Goal: Navigation & Orientation: Find specific page/section

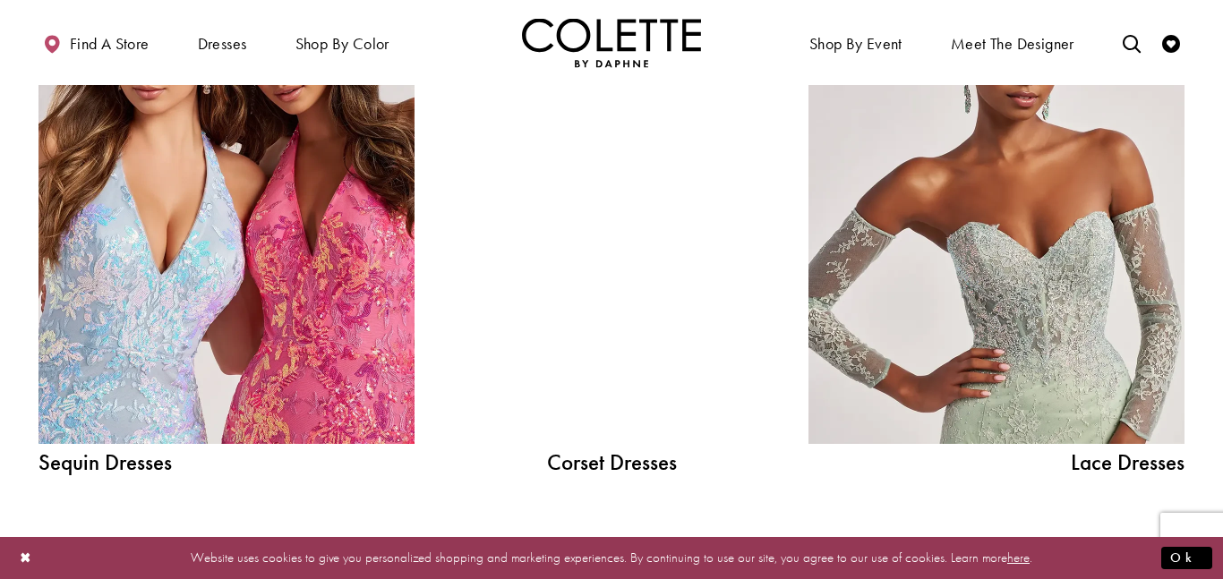
scroll to position [1958, 0]
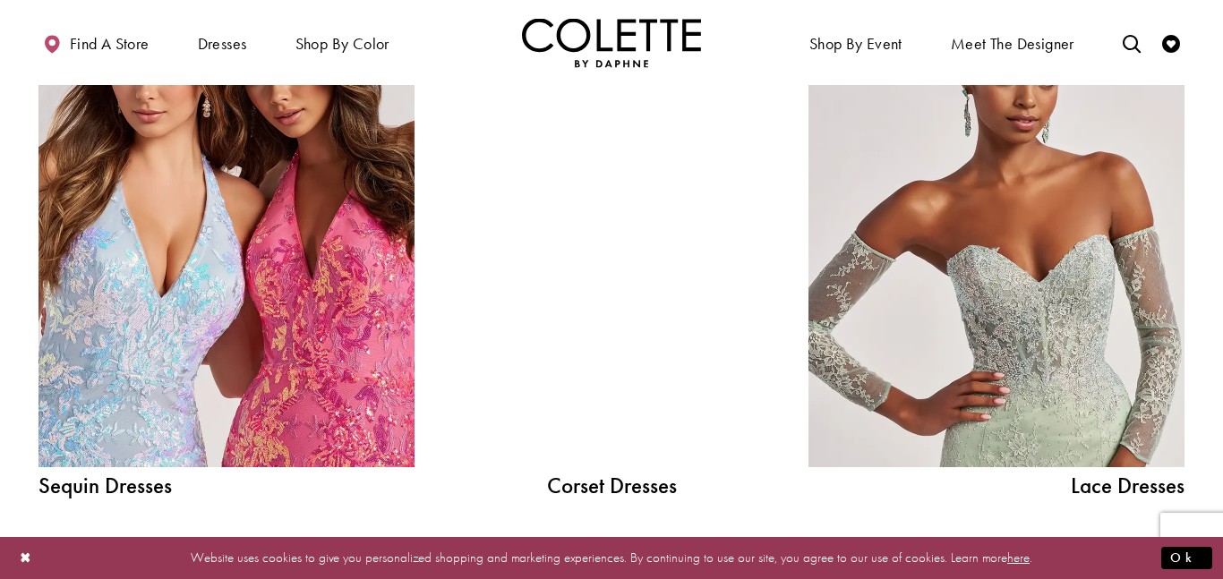
click at [579, 308] on div at bounding box center [611, 230] width 269 height 474
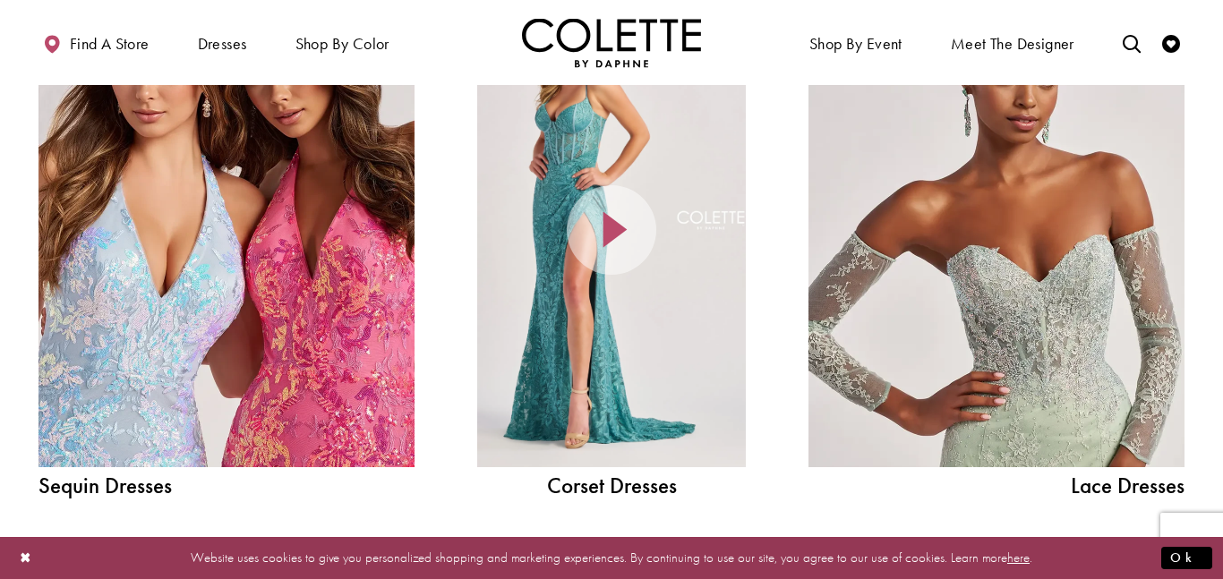
click at [609, 253] on icon at bounding box center [612, 230] width 90 height 90
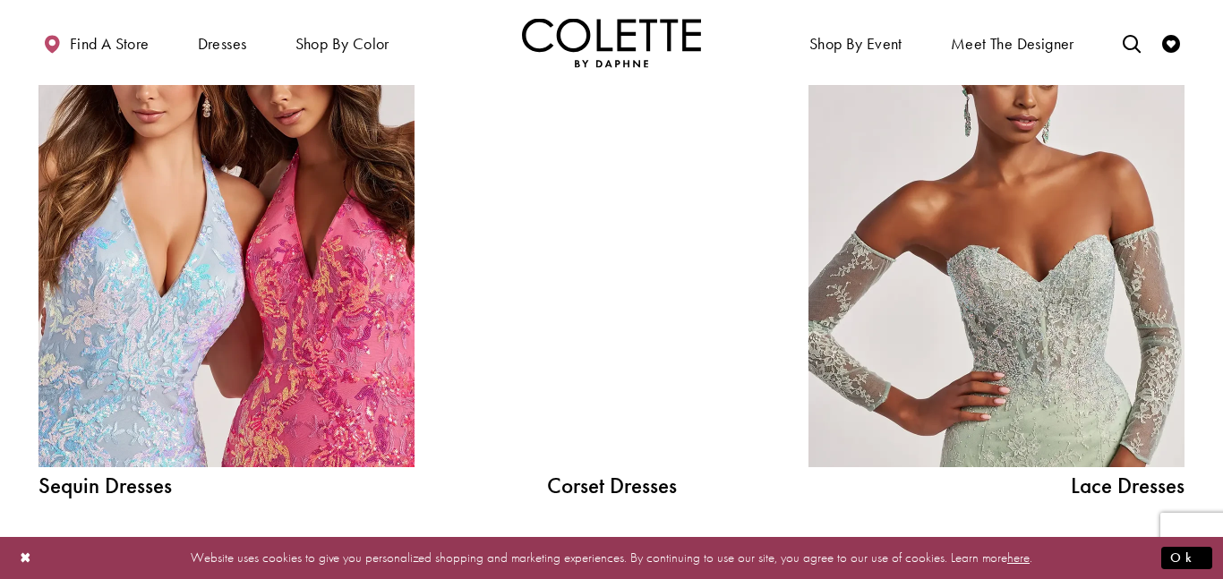
click at [616, 398] on div at bounding box center [611, 230] width 269 height 474
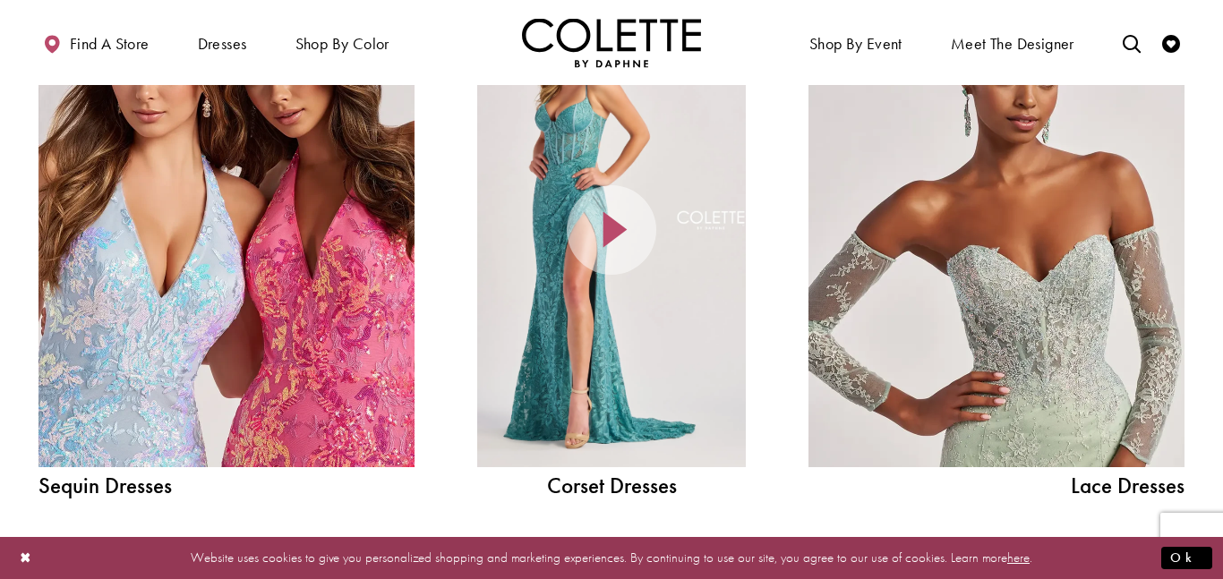
click at [608, 390] on div at bounding box center [611, 230] width 269 height 474
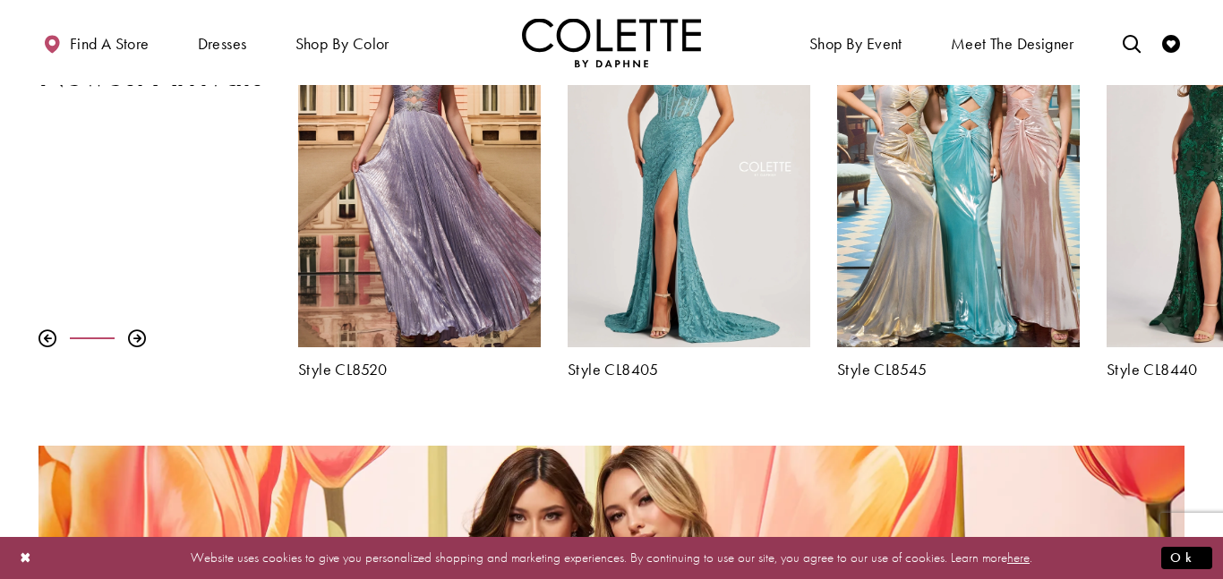
scroll to position [188, 0]
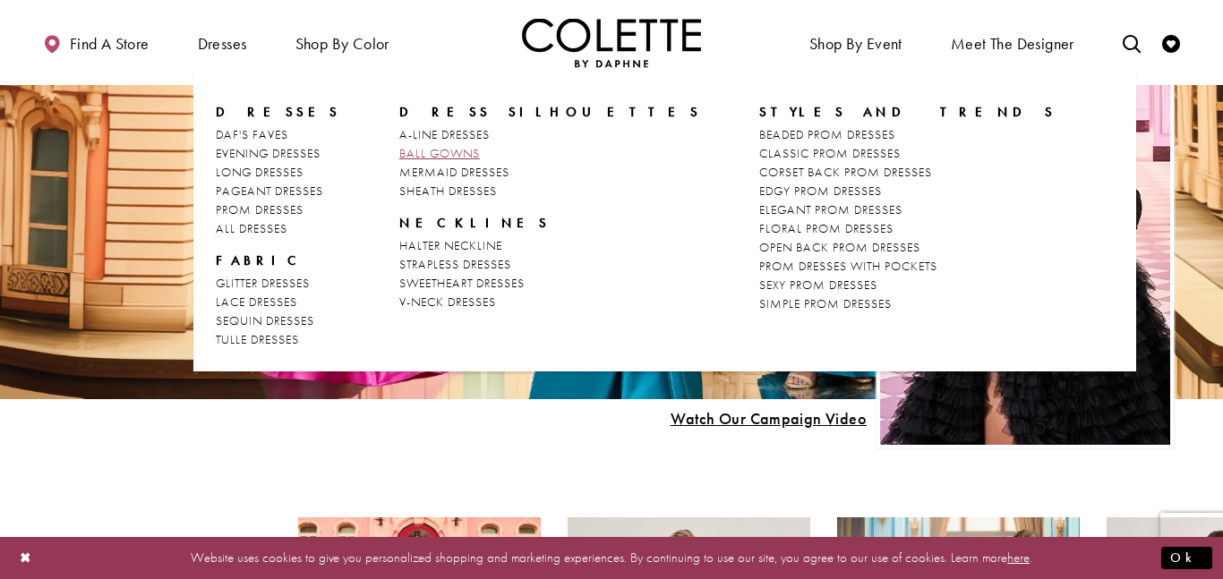
click at [412, 149] on span "BALL GOWNS" at bounding box center [439, 153] width 81 height 16
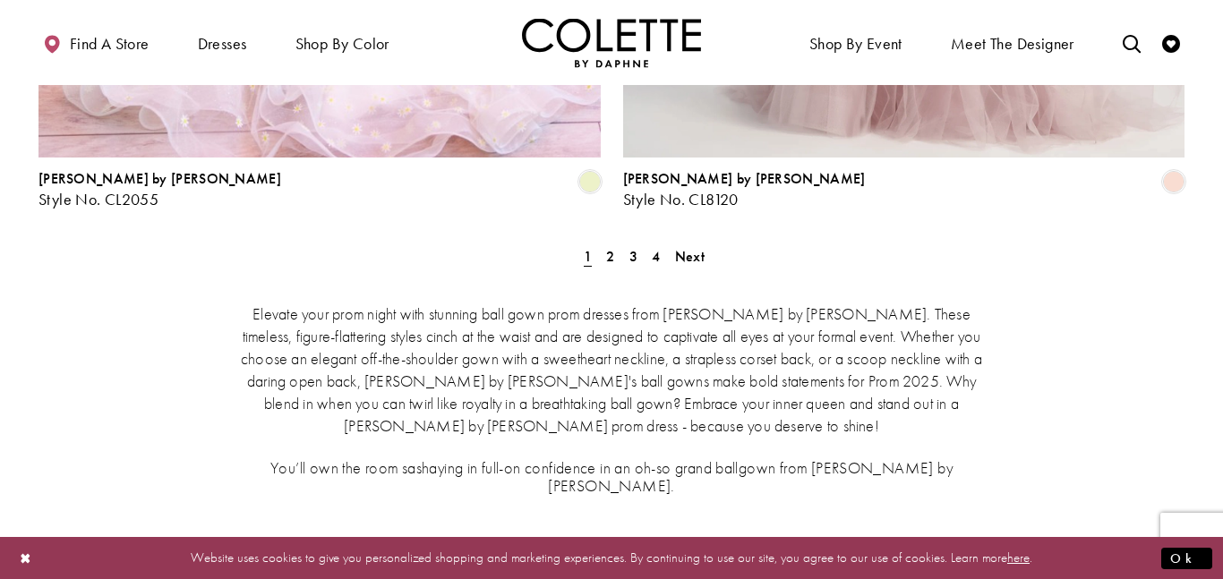
scroll to position [3488, 0]
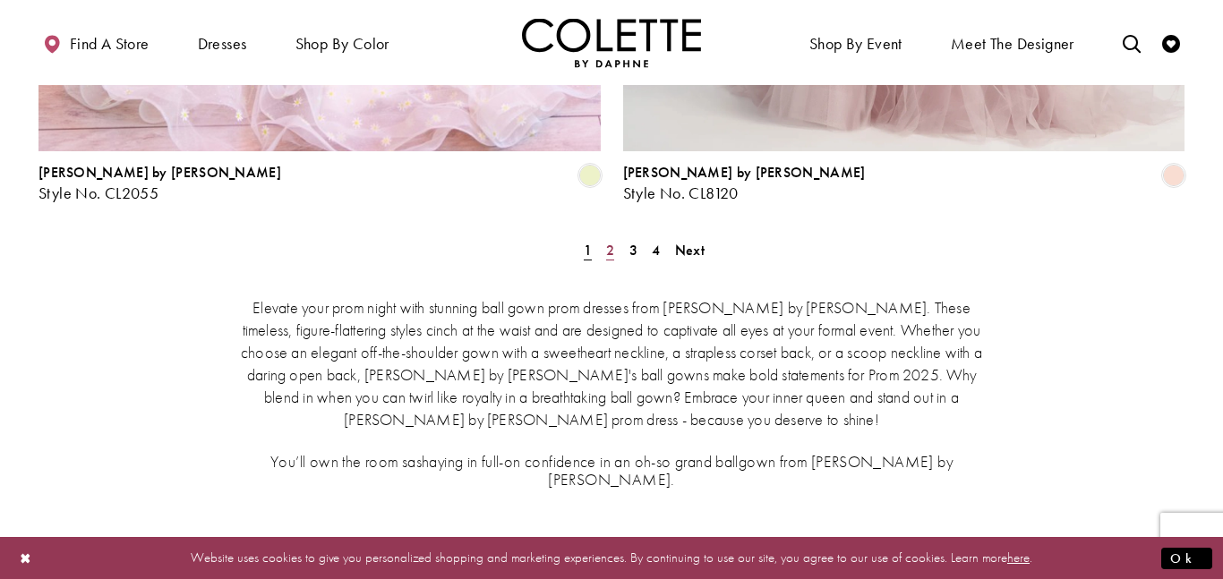
click at [609, 241] on span "2" at bounding box center [610, 250] width 8 height 19
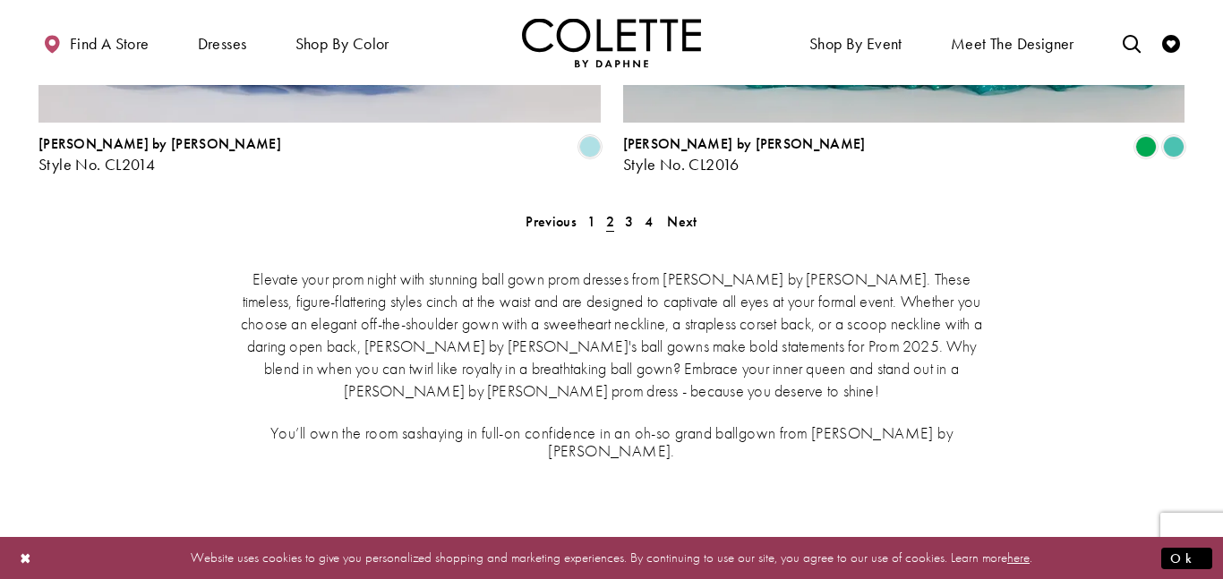
scroll to position [3499, 0]
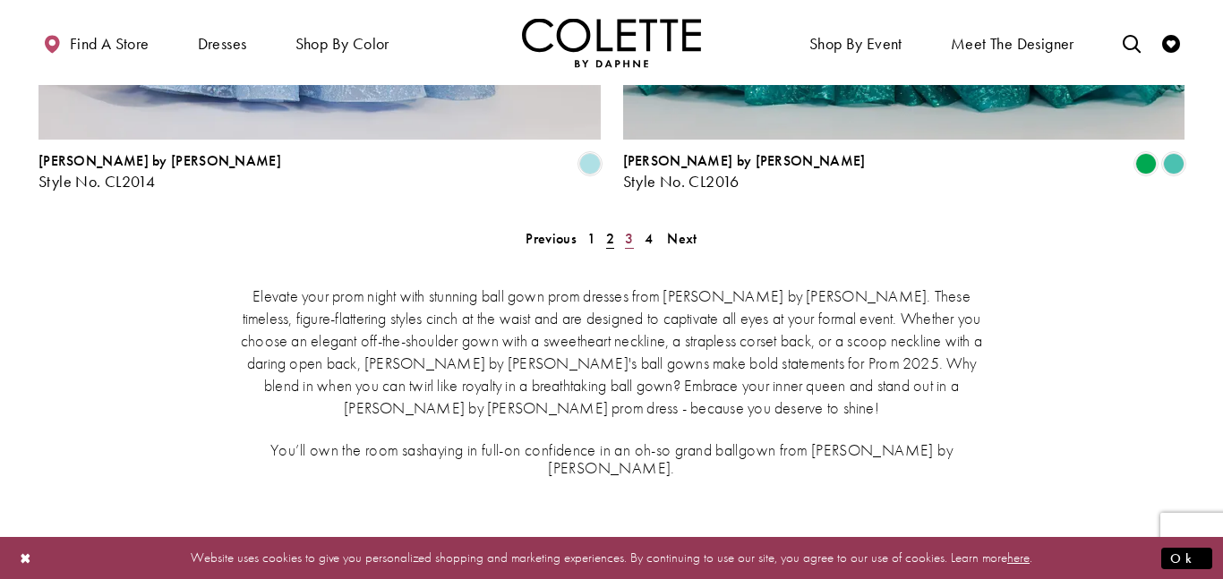
click at [623, 226] on link "3" at bounding box center [628, 239] width 19 height 26
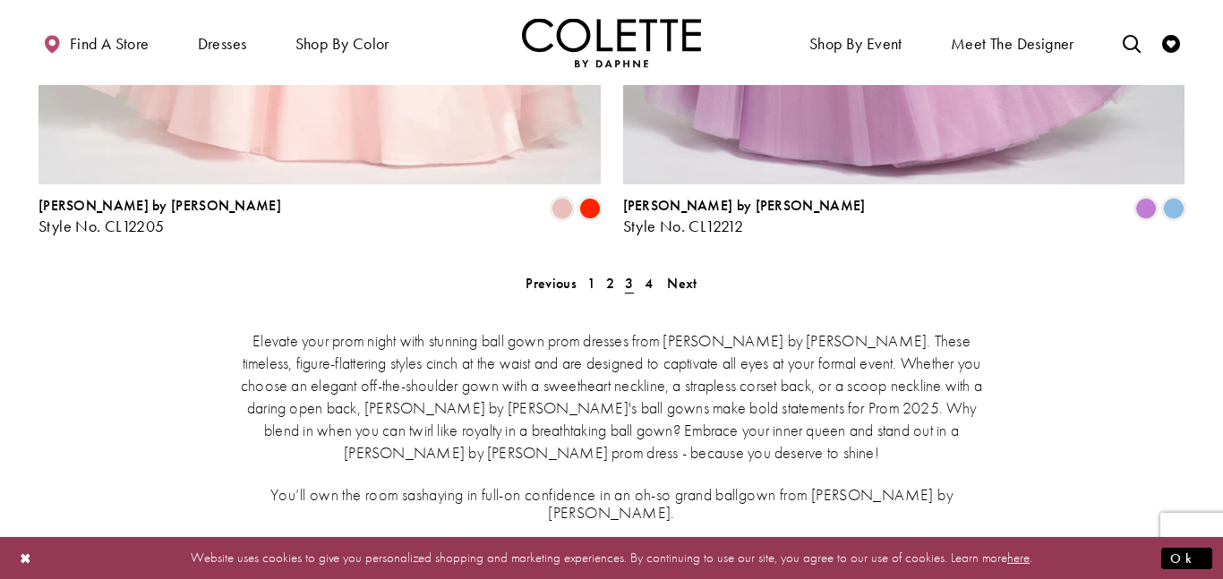
scroll to position [3456, 0]
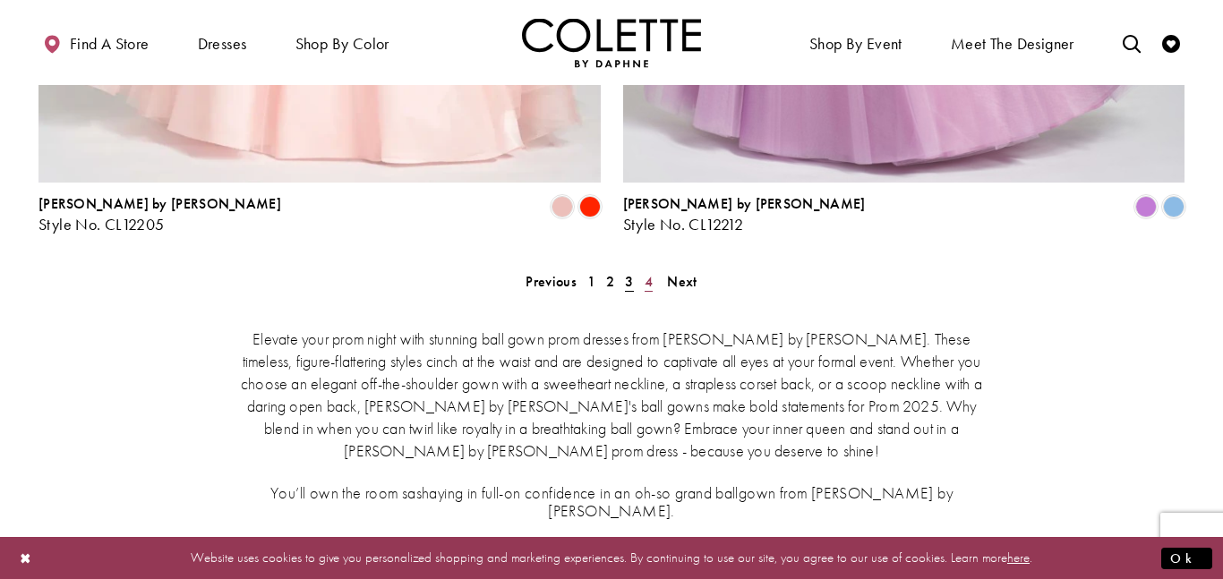
click at [645, 272] on span "4" at bounding box center [649, 281] width 8 height 19
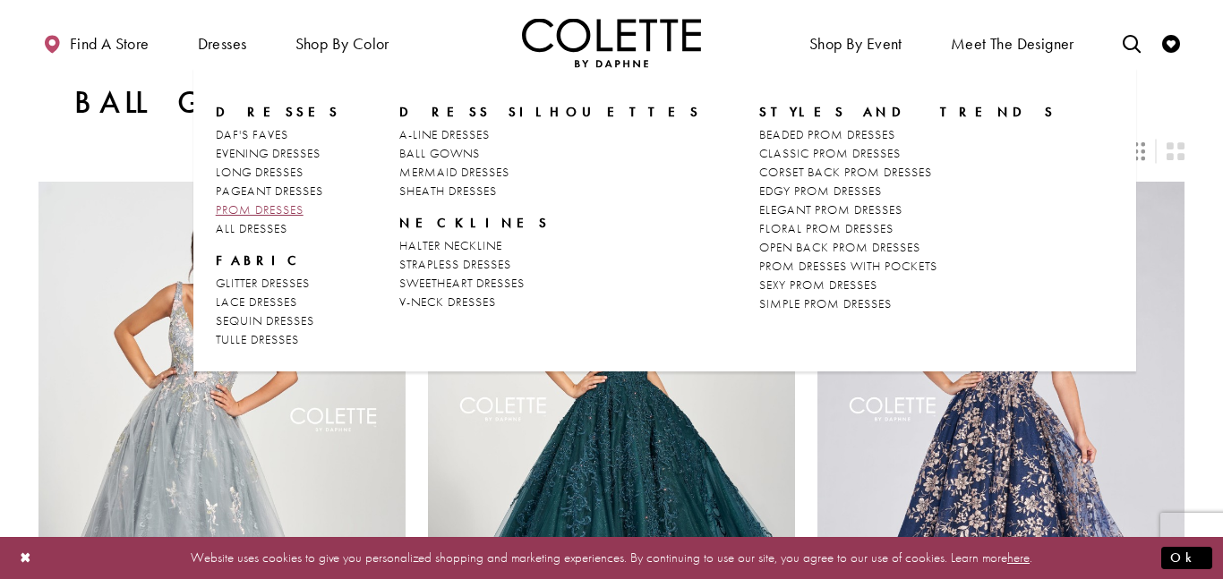
click at [284, 213] on span "PROM DRESSES" at bounding box center [260, 209] width 88 height 16
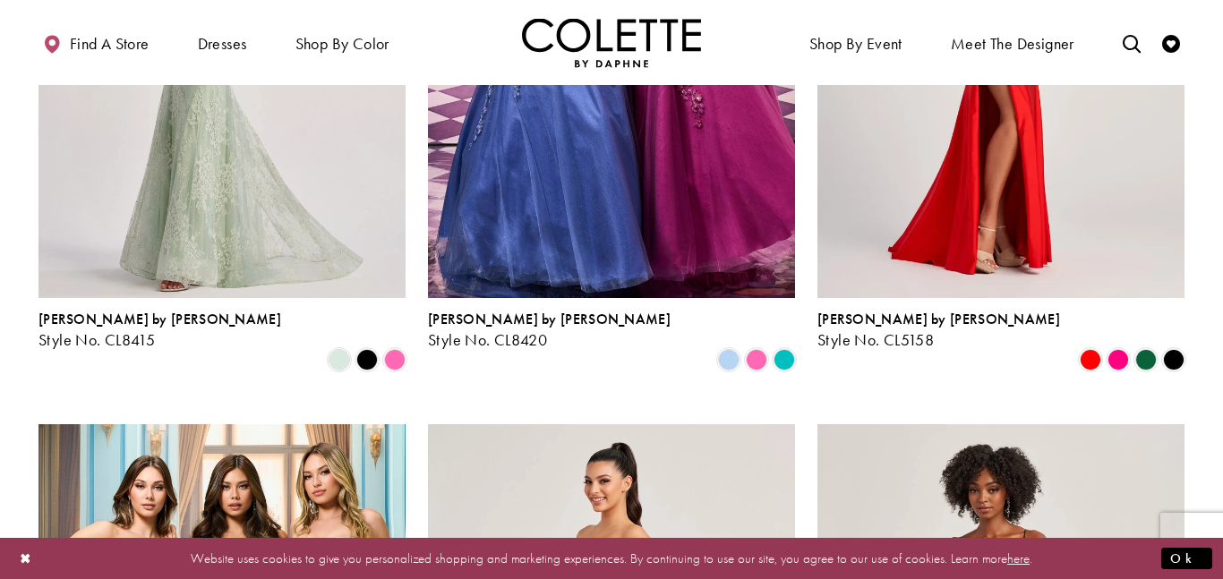
scroll to position [2432, 0]
